Goal: Task Accomplishment & Management: Manage account settings

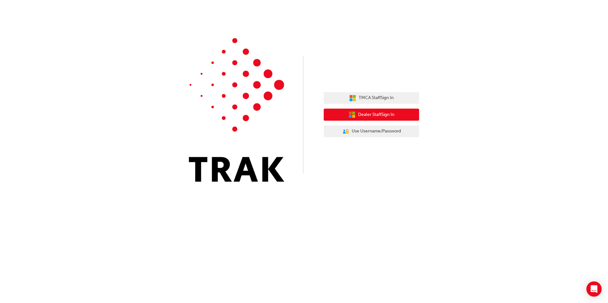
click at [390, 118] on span "Dealer Staff Sign In" at bounding box center [376, 114] width 36 height 7
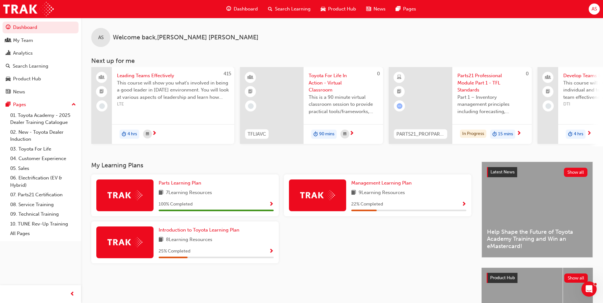
click at [595, 9] on span "AS" at bounding box center [593, 8] width 5 height 7
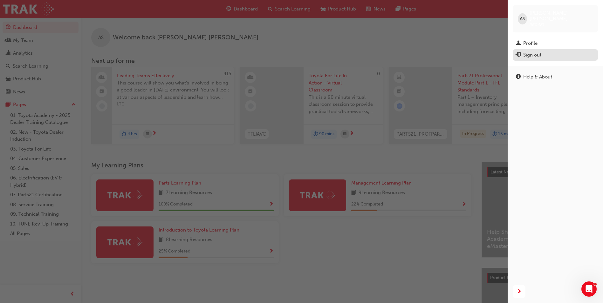
click at [552, 51] on div "Sign out" at bounding box center [555, 55] width 79 height 8
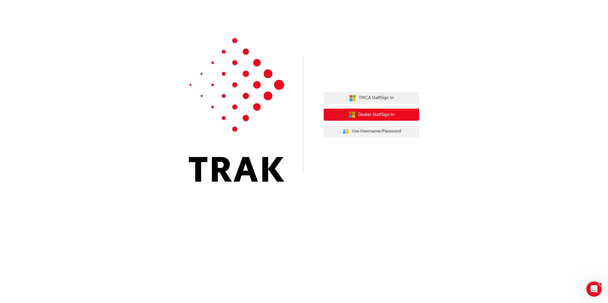
click at [402, 115] on button "Dealer Staff Sign In" at bounding box center [371, 115] width 95 height 12
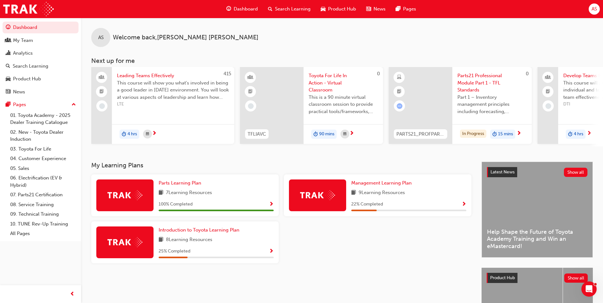
click at [591, 10] on span "AS" at bounding box center [593, 8] width 5 height 7
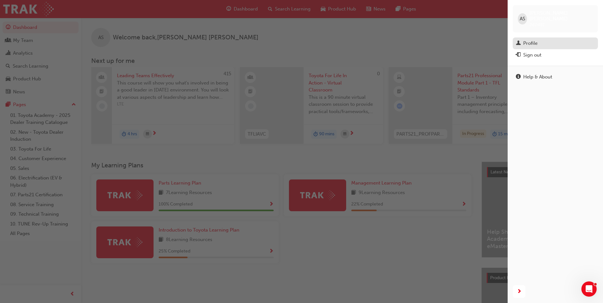
click at [546, 39] on div "Profile" at bounding box center [555, 43] width 79 height 8
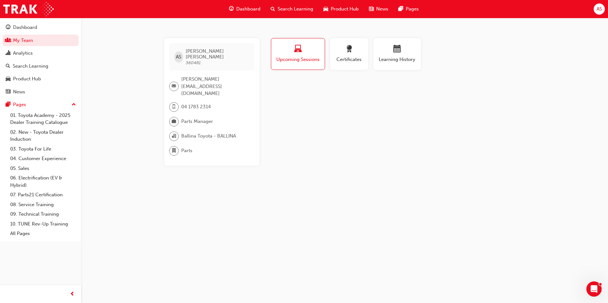
click at [598, 13] on div "AS" at bounding box center [598, 8] width 11 height 11
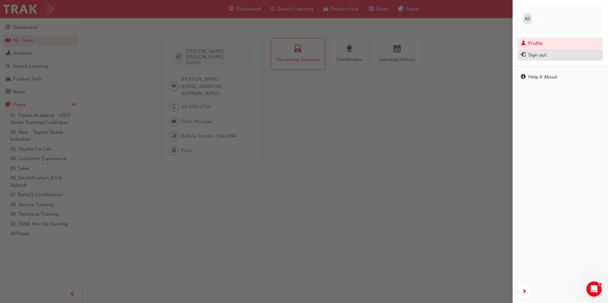
click at [540, 51] on div "Sign out" at bounding box center [537, 54] width 18 height 7
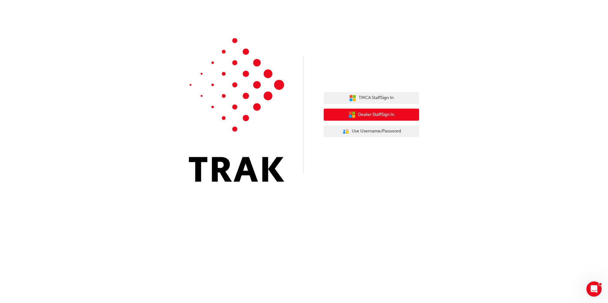
click at [392, 113] on span "Dealer Staff Sign In" at bounding box center [376, 114] width 36 height 7
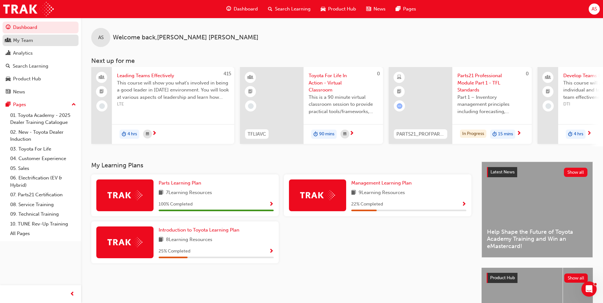
click at [29, 41] on div "My Team" at bounding box center [23, 40] width 20 height 7
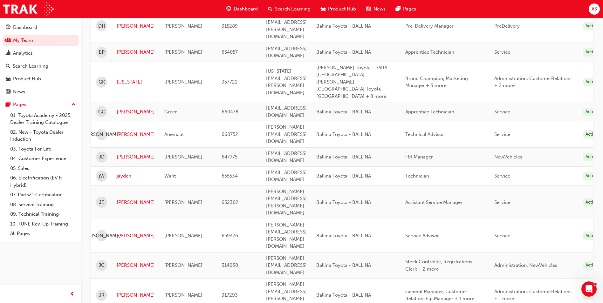
scroll to position [381, 0]
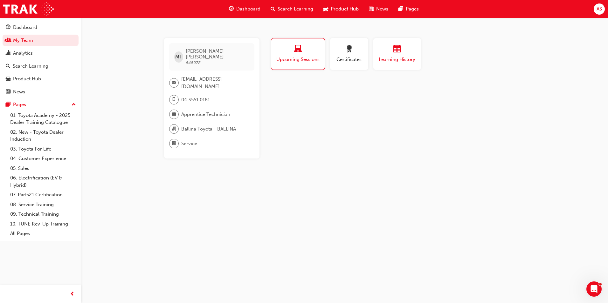
click at [390, 64] on button "Learning History" at bounding box center [397, 54] width 48 height 32
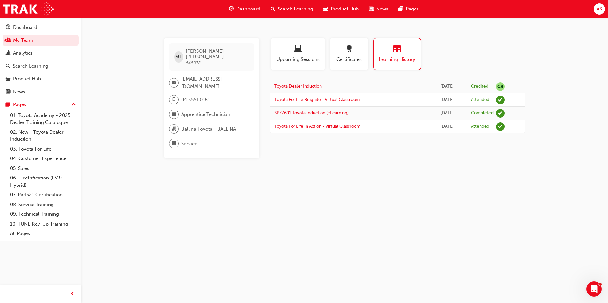
click at [390, 64] on button "Learning History" at bounding box center [397, 54] width 48 height 32
click at [597, 10] on span "AS" at bounding box center [598, 8] width 5 height 7
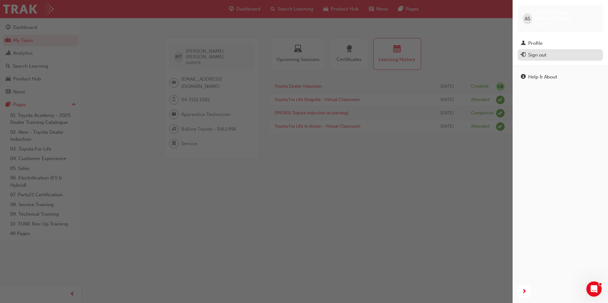
click at [541, 51] on div "Sign out" at bounding box center [537, 54] width 18 height 7
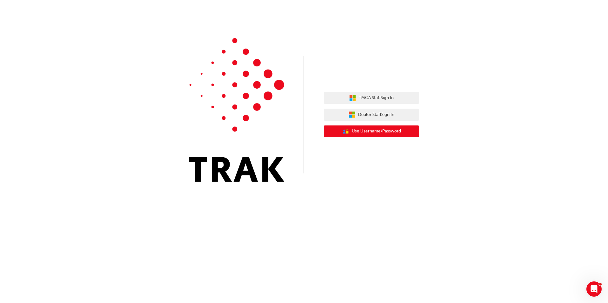
click at [404, 130] on button "User Authentication Icon - Blue Person, Gold Lock Use Username/Password" at bounding box center [371, 132] width 95 height 12
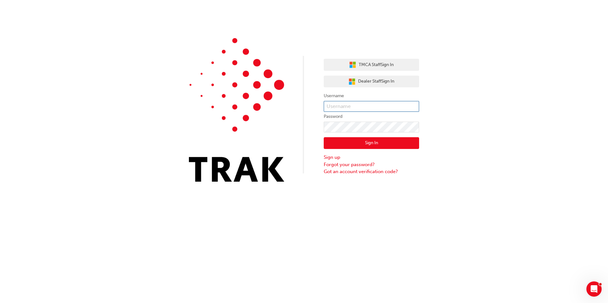
click at [370, 104] on input "text" at bounding box center [371, 106] width 95 height 11
click at [379, 81] on span "Dealer Staff Sign In" at bounding box center [376, 81] width 36 height 7
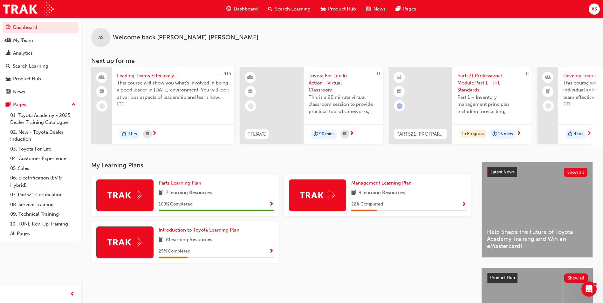
click at [599, 9] on div "AS" at bounding box center [594, 8] width 11 height 11
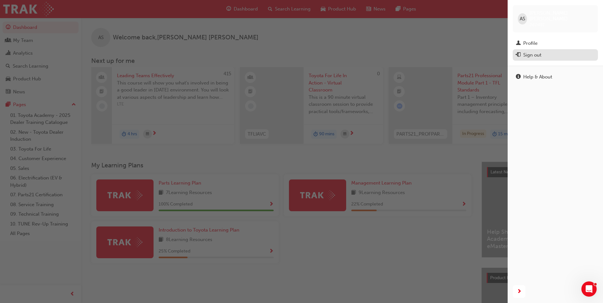
click at [532, 51] on div "Sign out" at bounding box center [532, 54] width 18 height 7
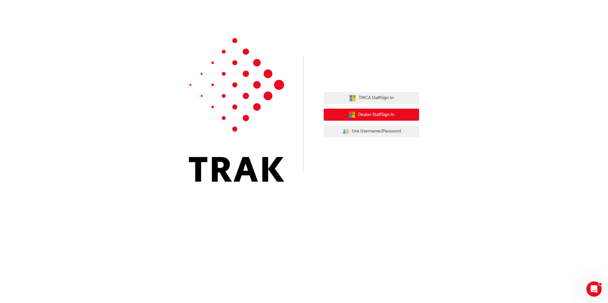
click at [368, 116] on span "Dealer Staff Sign In" at bounding box center [376, 114] width 36 height 7
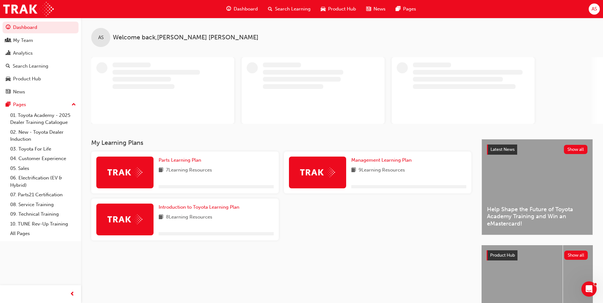
click at [596, 10] on span "AS" at bounding box center [593, 8] width 5 height 7
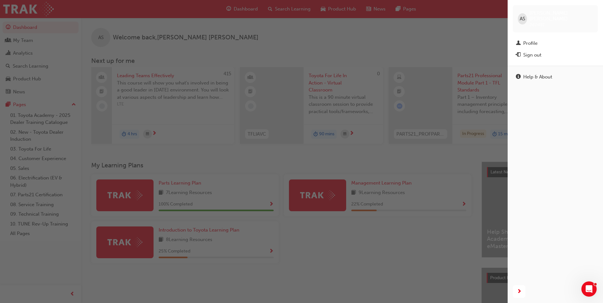
click at [549, 51] on div "Sign out" at bounding box center [555, 55] width 79 height 8
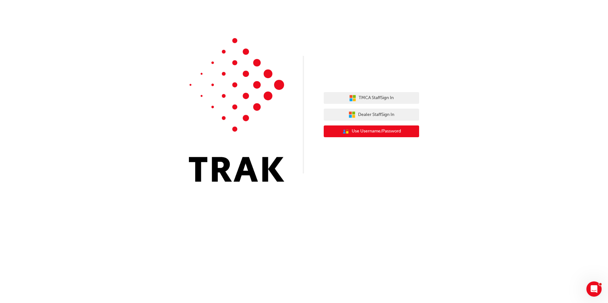
click at [366, 130] on span "Use Username/Password" at bounding box center [375, 131] width 49 height 7
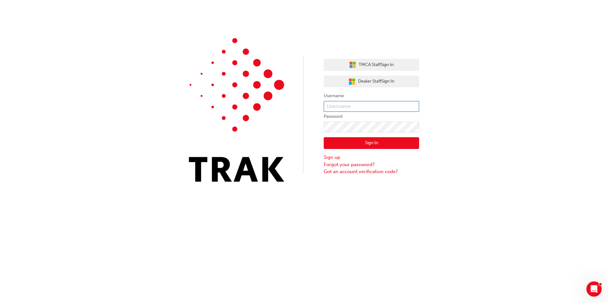
click at [352, 107] on input "text" at bounding box center [371, 106] width 95 height 11
type input "p"
click at [340, 106] on input "text" at bounding box center [371, 106] width 95 height 11
type input "Peter.Fitzpatrick1"
click button "Sign In" at bounding box center [371, 143] width 95 height 12
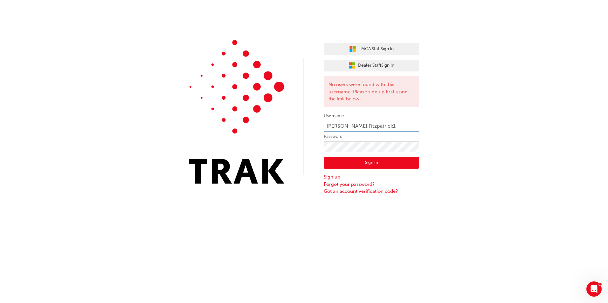
drag, startPoint x: 376, startPoint y: 127, endPoint x: 311, endPoint y: 134, distance: 65.5
click at [311, 134] on div "TMCA Staff Sign In Dealer Staff Sign In No users were found with this username.…" at bounding box center [304, 97] width 608 height 195
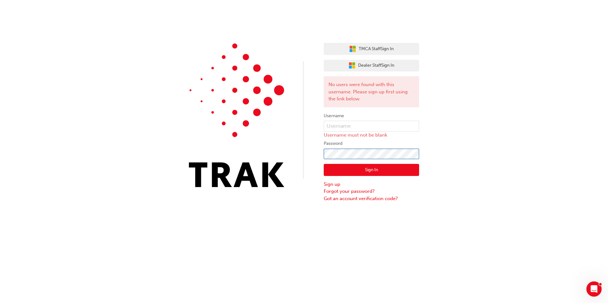
click at [308, 158] on div "TMCA Staff Sign In Dealer Staff Sign In No users were found with this username.…" at bounding box center [304, 101] width 608 height 202
